Goal: Register for event/course

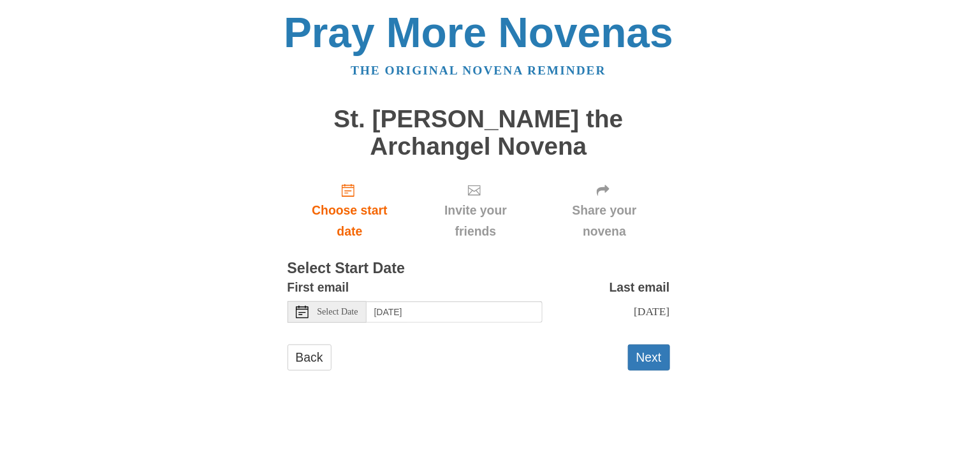
click at [306, 319] on icon at bounding box center [302, 312] width 13 height 13
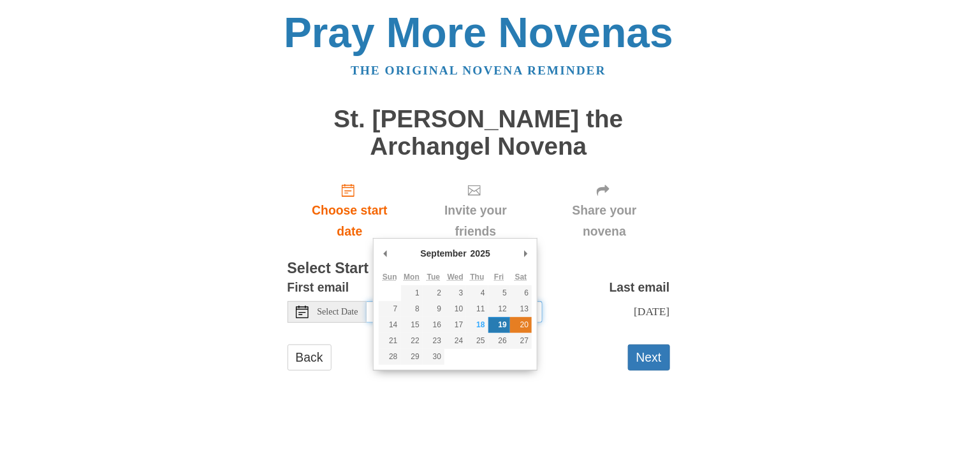
type input "Saturday, September 20th"
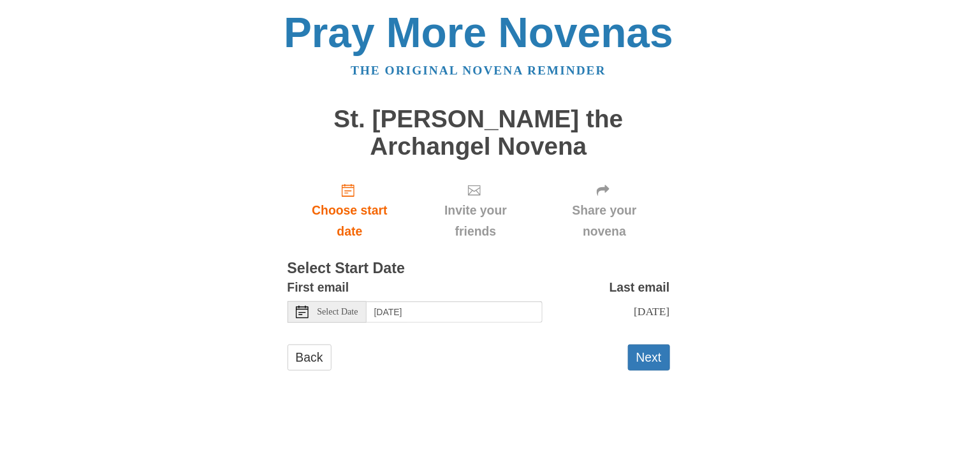
scroll to position [64, 0]
click at [659, 371] on button "Next" at bounding box center [649, 358] width 42 height 26
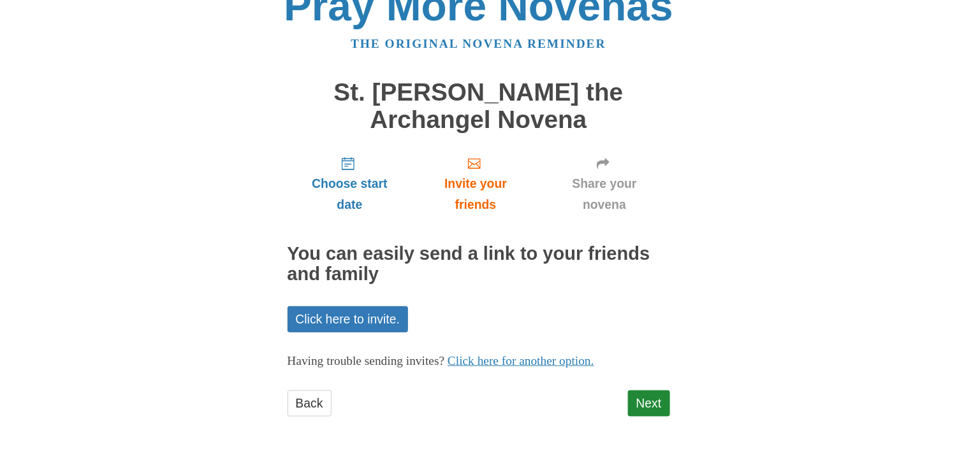
scroll to position [164, 0]
click at [635, 395] on link "Next" at bounding box center [649, 404] width 42 height 26
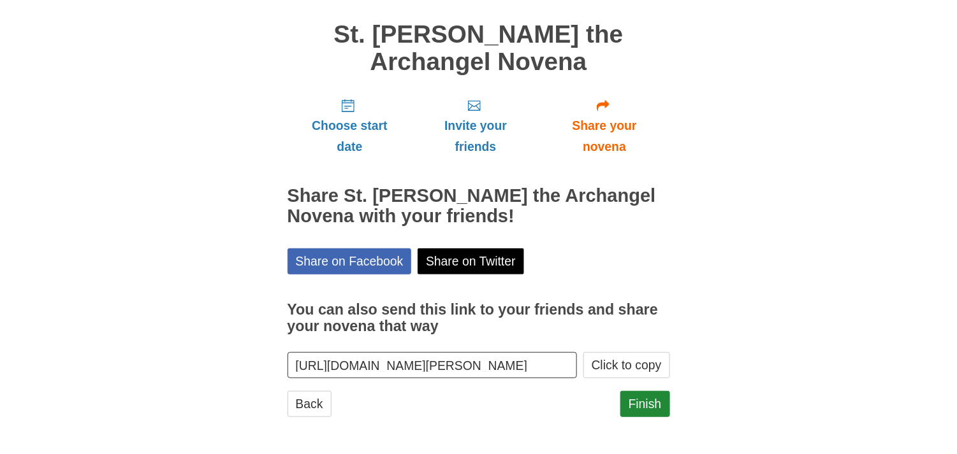
scroll to position [208, 0]
click at [628, 391] on link "Finish" at bounding box center [645, 404] width 50 height 26
